Goal: Task Accomplishment & Management: Use online tool/utility

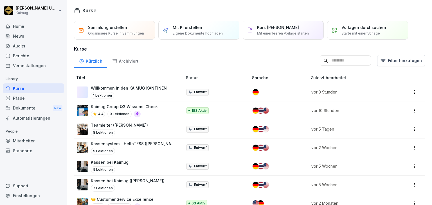
click at [321, 58] on input at bounding box center [345, 60] width 51 height 11
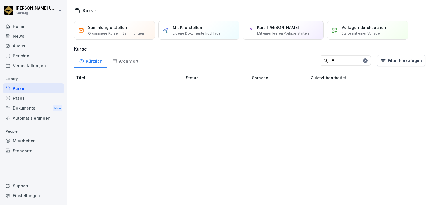
type input "*"
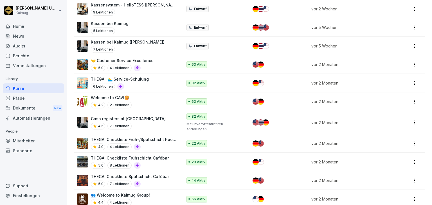
scroll to position [225, 0]
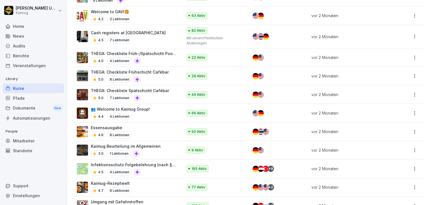
click at [146, 14] on div "Welcome to GAVI🍔​ 4.2 2 Lektionen" at bounding box center [127, 16] width 100 height 14
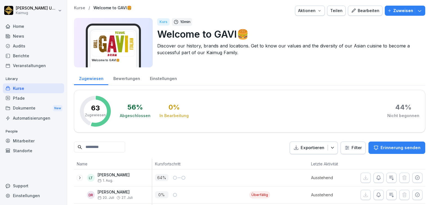
click at [367, 12] on div "Bearbeiten" at bounding box center [365, 11] width 28 height 6
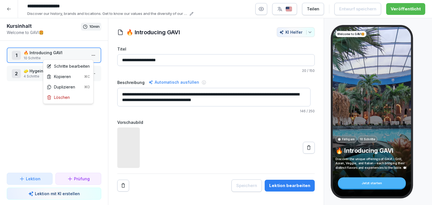
click at [90, 57] on html "**********" at bounding box center [216, 102] width 432 height 205
click at [80, 64] on div "Schritte bearbeiten" at bounding box center [68, 66] width 43 height 6
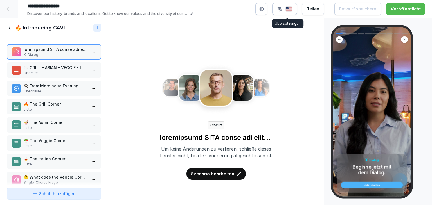
click at [287, 8] on div "button" at bounding box center [284, 9] width 15 height 6
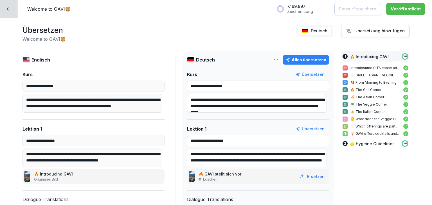
click at [2, 10] on div at bounding box center [9, 9] width 18 height 18
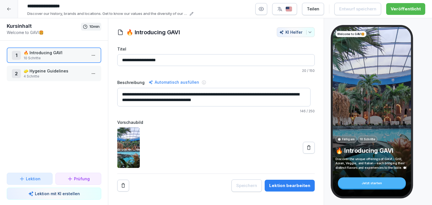
click at [4, 10] on div at bounding box center [9, 9] width 18 height 18
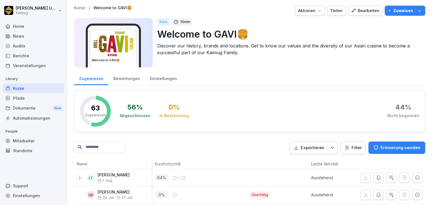
click at [81, 12] on div "Kurse / Welcome to GAVI🍔​ Aktionen Teilen Bearbeiten Zuweisen" at bounding box center [249, 11] width 351 height 10
click at [354, 10] on icon "button" at bounding box center [353, 10] width 5 height 5
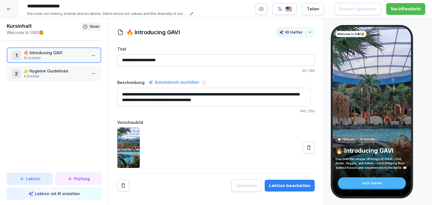
click at [284, 14] on button "button" at bounding box center [284, 9] width 25 height 12
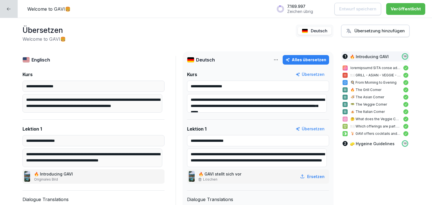
click at [305, 33] on span at bounding box center [314, 31] width 33 height 8
click at [297, 58] on div "Alles übersetzen" at bounding box center [305, 60] width 41 height 6
type input "**********"
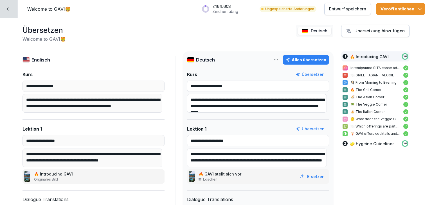
click at [422, 9] on icon "button" at bounding box center [420, 9] width 6 height 6
click at [234, 66] on div "Englisch Deutsch Alles übersetzen" at bounding box center [175, 63] width 306 height 15
